Goal: Task Accomplishment & Management: Manage account settings

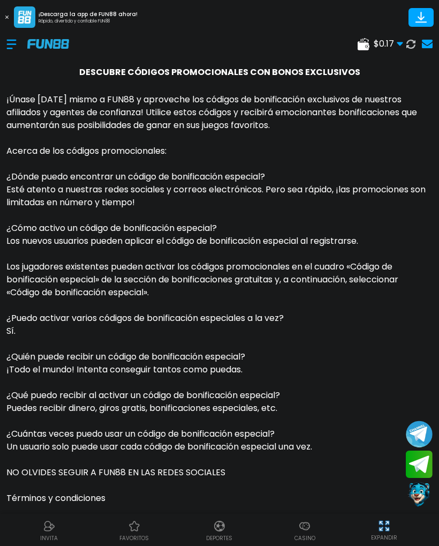
click at [13, 41] on div at bounding box center [16, 44] width 21 height 32
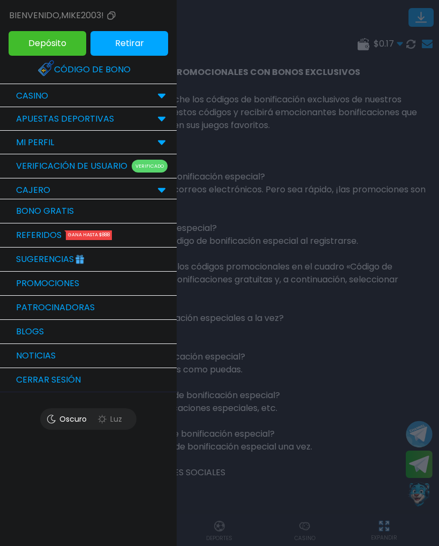
click at [53, 67] on img at bounding box center [45, 67] width 17 height 17
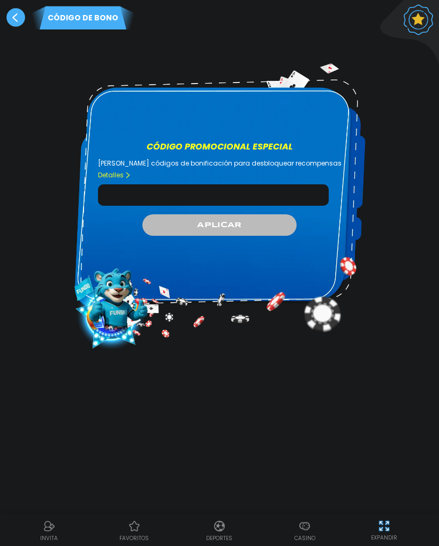
click at [137, 184] on input "Código promocional especial" at bounding box center [213, 194] width 231 height 21
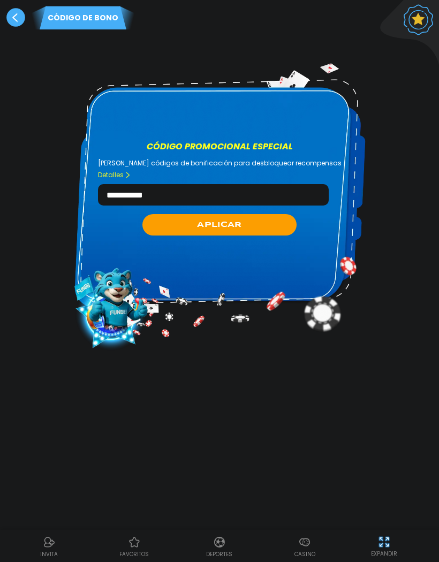
type input "**********"
click at [171, 214] on button "APLICAR" at bounding box center [219, 224] width 154 height 21
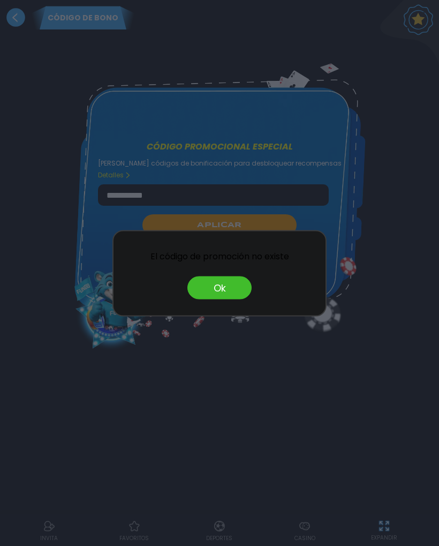
click at [189, 280] on button "Ok" at bounding box center [219, 287] width 64 height 23
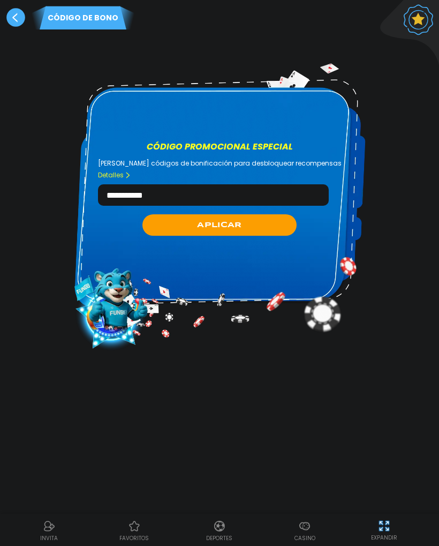
click at [126, 170] on link "Detalles" at bounding box center [114, 175] width 33 height 10
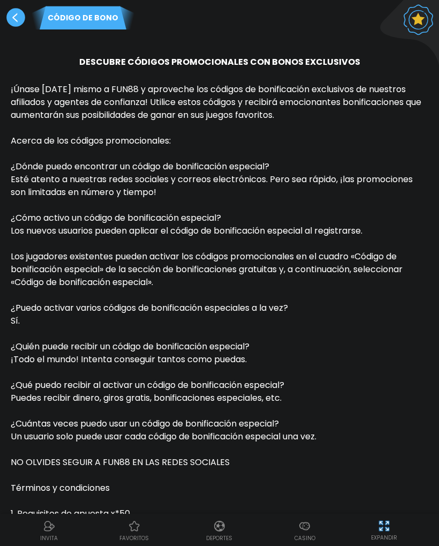
click at [14, 21] on use at bounding box center [15, 17] width 19 height 19
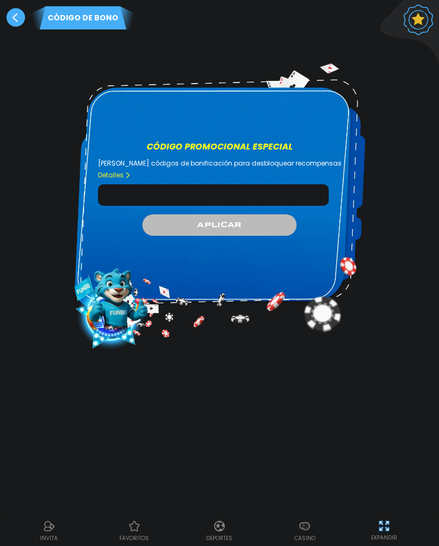
click at [274, 165] on p "[PERSON_NAME] códigos de bonificación para desbloquear recompensas Detalles" at bounding box center [220, 169] width 257 height 21
click at [271, 184] on input "Código promocional especial" at bounding box center [213, 194] width 231 height 21
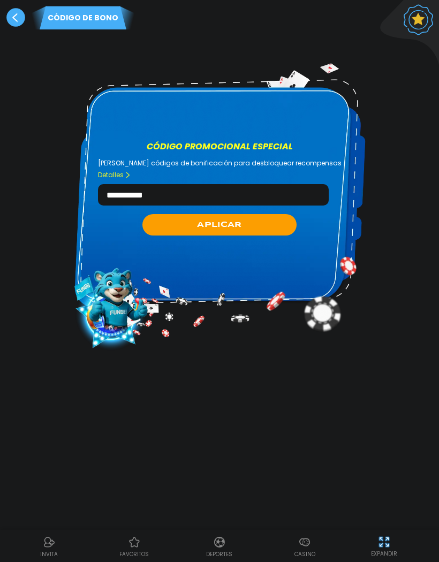
type input "**********"
click at [264, 214] on button "APLICAR" at bounding box center [219, 224] width 154 height 21
